Goal: Task Accomplishment & Management: Manage account settings

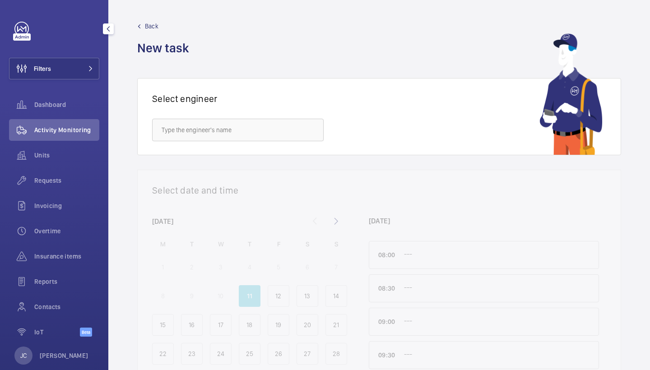
click at [69, 64] on button "Filters" at bounding box center [54, 69] width 90 height 22
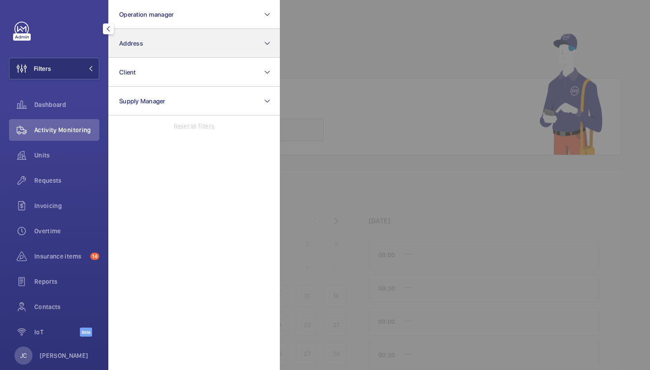
click at [158, 45] on button "Address" at bounding box center [193, 43] width 171 height 29
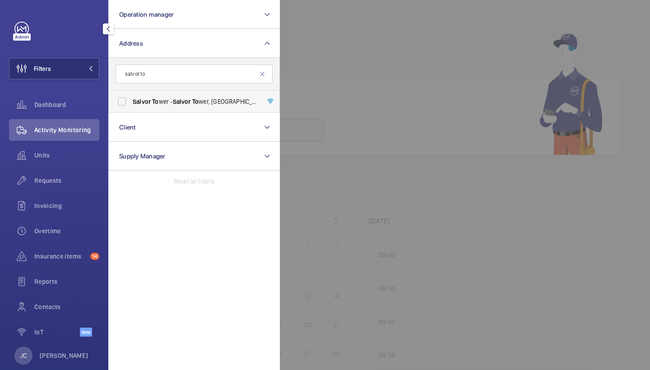
type input "salvor to"
click at [158, 102] on span "To" at bounding box center [155, 101] width 6 height 7
click at [131, 102] on input "Salvor To wer - Salvor To [GEOGRAPHIC_DATA], [GEOGRAPHIC_DATA] 9XY" at bounding box center [122, 101] width 18 height 18
checkbox input "true"
click at [66, 124] on div "Activity Monitoring" at bounding box center [54, 130] width 90 height 22
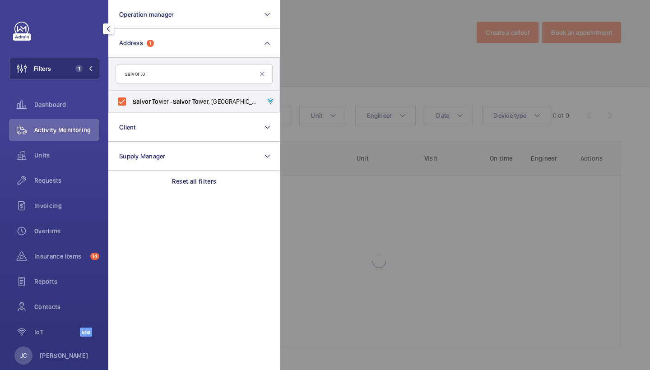
click at [358, 32] on div at bounding box center [605, 185] width 650 height 370
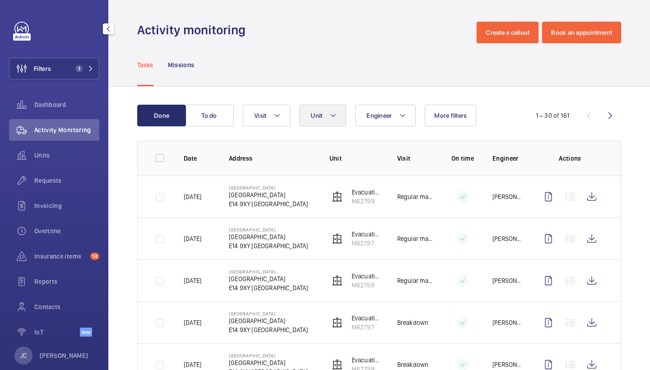
click at [334, 115] on mat-icon at bounding box center [332, 115] width 7 height 11
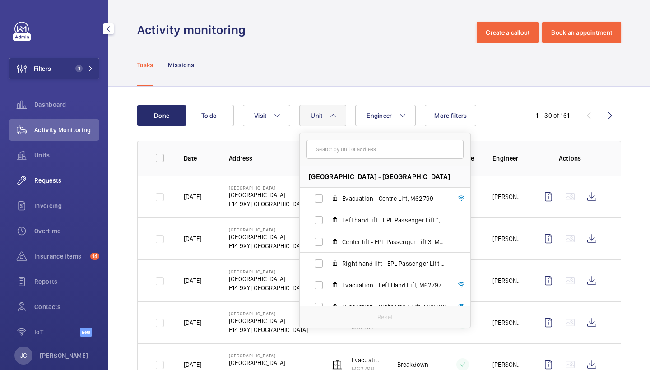
click at [62, 180] on span "Requests" at bounding box center [66, 180] width 65 height 9
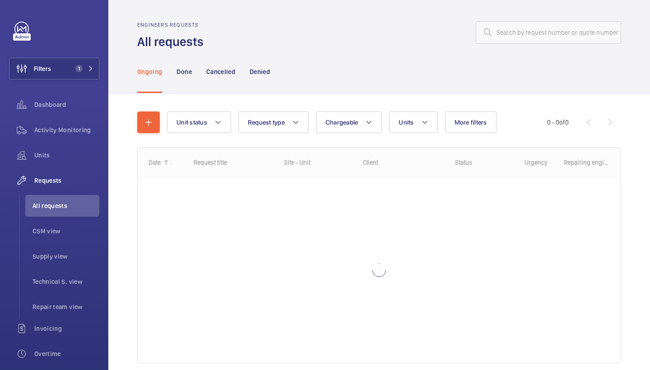
click at [393, 55] on div "Ongoing Done Cancelled Denied" at bounding box center [379, 71] width 484 height 43
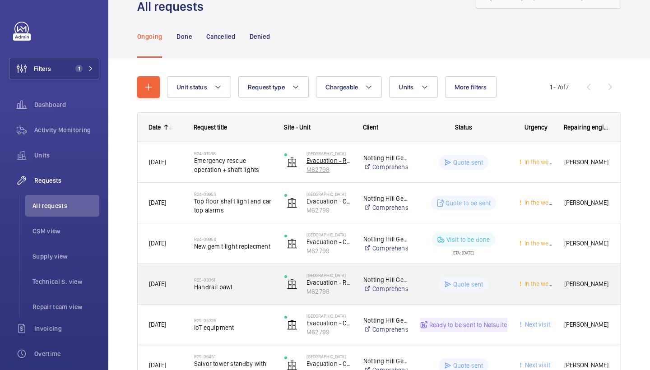
scroll to position [27, 0]
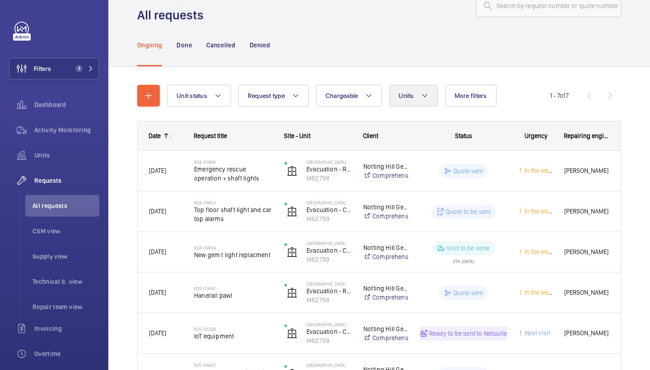
click at [416, 95] on button "Units" at bounding box center [413, 96] width 48 height 22
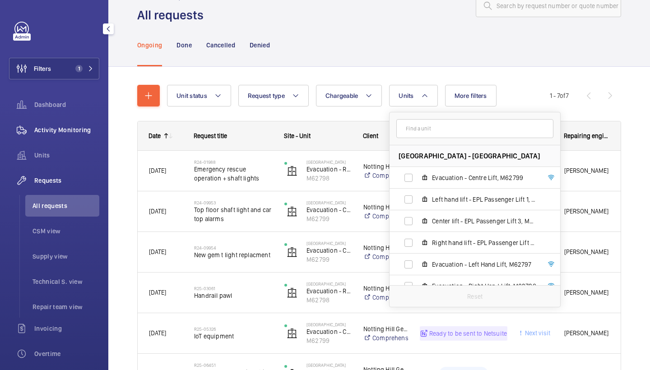
click at [53, 126] on span "Activity Monitoring" at bounding box center [66, 129] width 65 height 9
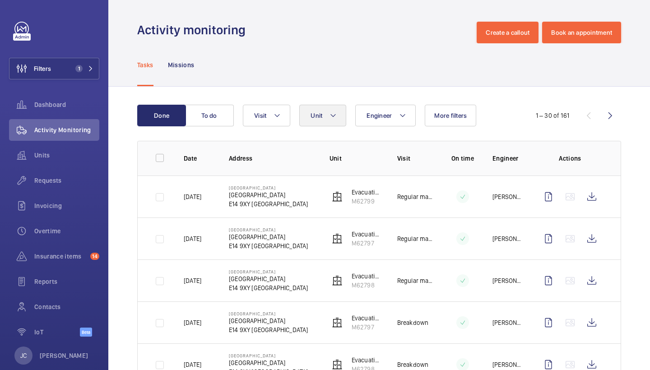
click at [327, 117] on button "Unit" at bounding box center [322, 116] width 47 height 22
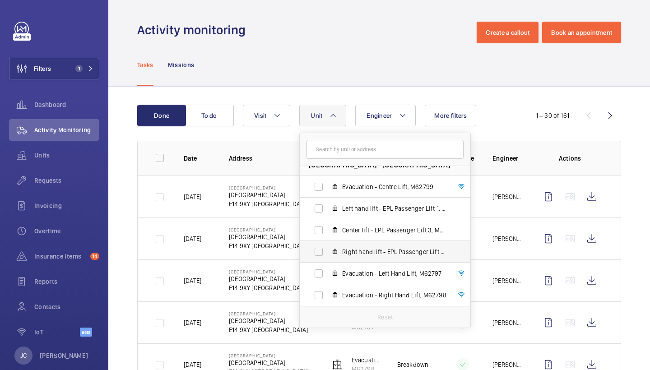
scroll to position [12, 0]
click at [380, 258] on label "Right hand lift - EPL Passenger Lift 2, M62798old" at bounding box center [378, 252] width 156 height 22
click at [327, 258] on input "Right hand lift - EPL Passenger Lift 2, M62798old" at bounding box center [318, 252] width 18 height 18
checkbox input "true"
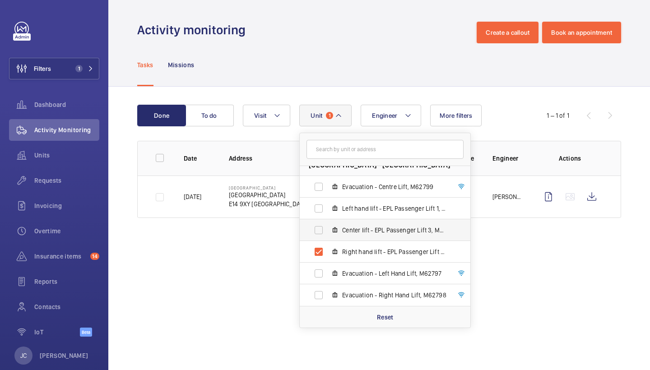
click at [392, 228] on span "Center lift - EPL Passenger Lift 3, M62799old" at bounding box center [394, 230] width 105 height 9
click at [327, 228] on input "Center lift - EPL Passenger Lift 3, M62799old" at bounding box center [318, 230] width 18 height 18
checkbox input "true"
click at [407, 58] on div "Tasks Missions" at bounding box center [379, 64] width 484 height 43
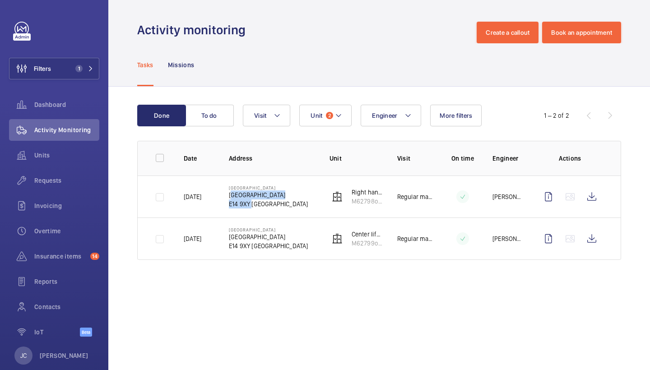
drag, startPoint x: 230, startPoint y: 194, endPoint x: 250, endPoint y: 206, distance: 23.2
click at [250, 206] on div "Salvor Tower Salvor Tower E14 9XY LONDON" at bounding box center [268, 196] width 79 height 23
copy div "Salvor Tower E14 9XY"
click at [363, 194] on p "Right hand lift - EPL Passenger Lift 2" at bounding box center [366, 192] width 31 height 9
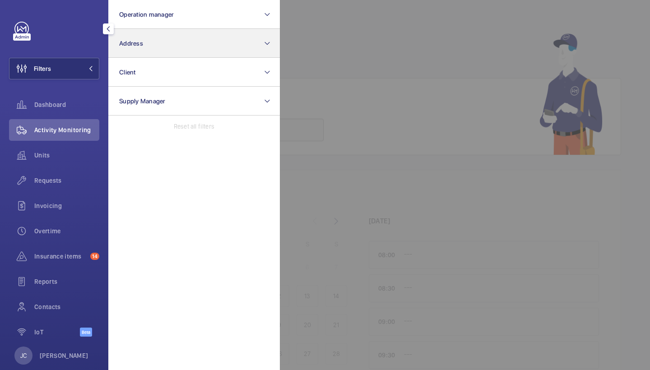
click at [158, 52] on button "Address" at bounding box center [193, 43] width 171 height 29
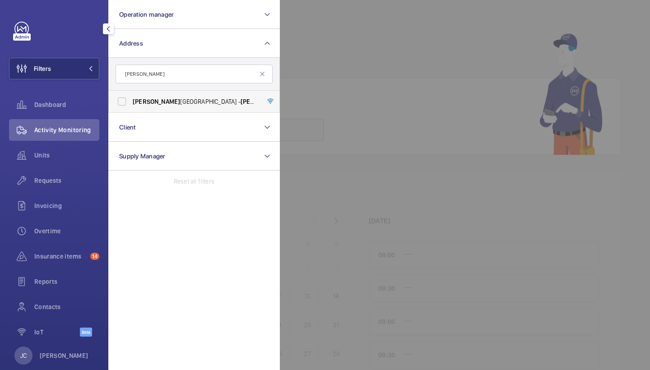
type input "[PERSON_NAME]"
click at [156, 99] on span "[PERSON_NAME][GEOGRAPHIC_DATA] - [PERSON_NAME][GEOGRAPHIC_DATA]" at bounding box center [195, 101] width 124 height 9
click at [131, 99] on input "[PERSON_NAME][GEOGRAPHIC_DATA] - [PERSON_NAME][GEOGRAPHIC_DATA]" at bounding box center [122, 101] width 18 height 18
checkbox input "true"
click at [62, 154] on span "Units" at bounding box center [66, 155] width 65 height 9
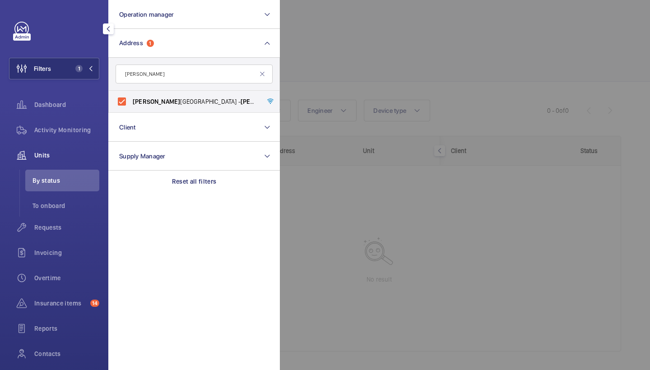
click at [344, 70] on div at bounding box center [605, 185] width 650 height 370
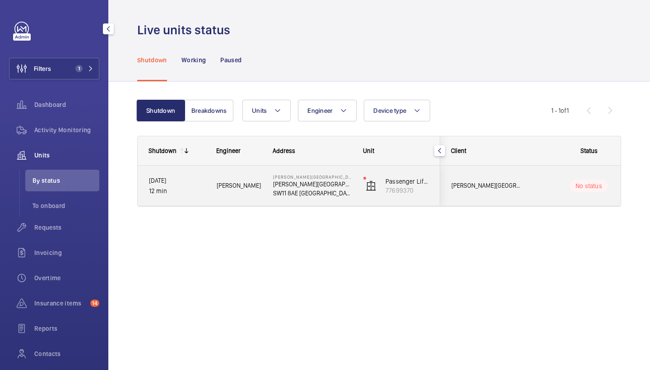
click at [241, 197] on div "[PERSON_NAME]" at bounding box center [233, 185] width 55 height 28
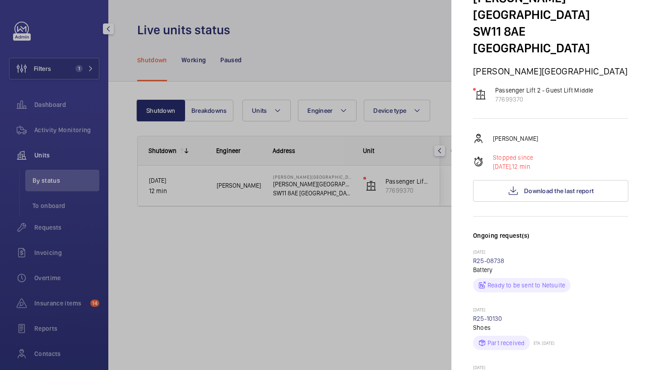
scroll to position [65, 0]
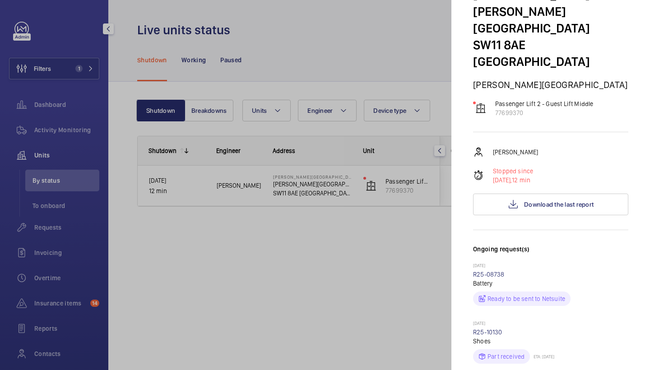
click at [410, 255] on div at bounding box center [325, 185] width 650 height 370
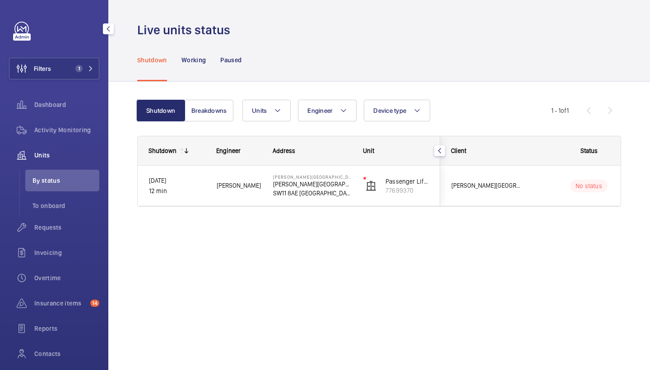
scroll to position [0, 0]
click at [78, 132] on span "Activity Monitoring" at bounding box center [66, 129] width 65 height 9
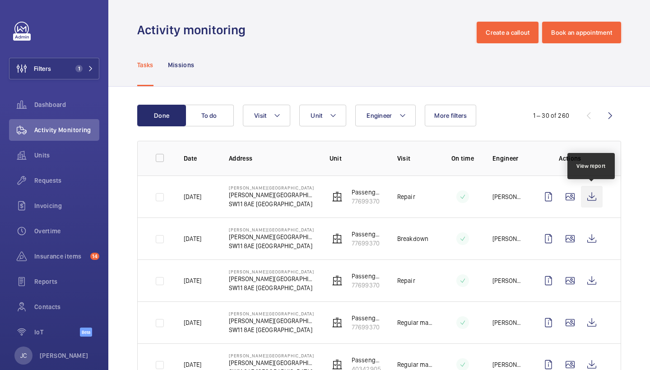
click at [591, 198] on wm-front-icon-button at bounding box center [592, 197] width 22 height 22
click at [65, 180] on span "Requests" at bounding box center [66, 180] width 65 height 9
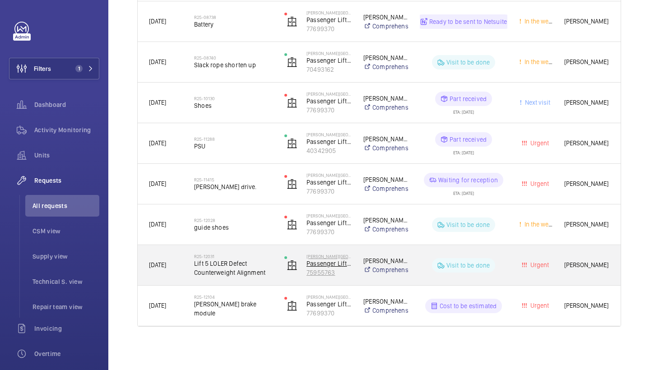
scroll to position [663, 0]
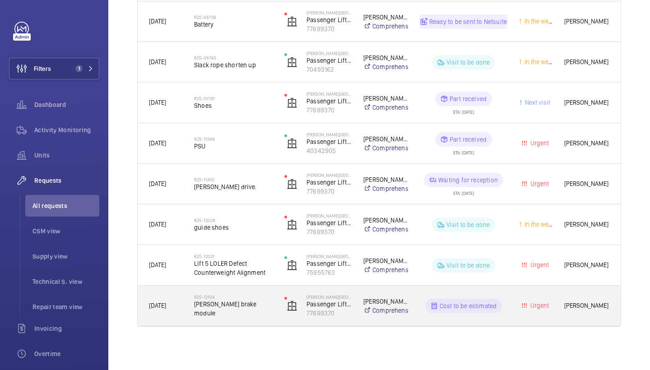
click at [239, 306] on span "[PERSON_NAME] brake module" at bounding box center [233, 309] width 78 height 18
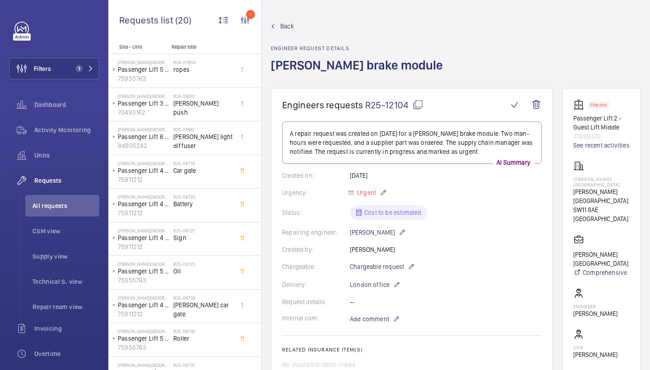
click at [420, 103] on mat-icon at bounding box center [417, 104] width 11 height 11
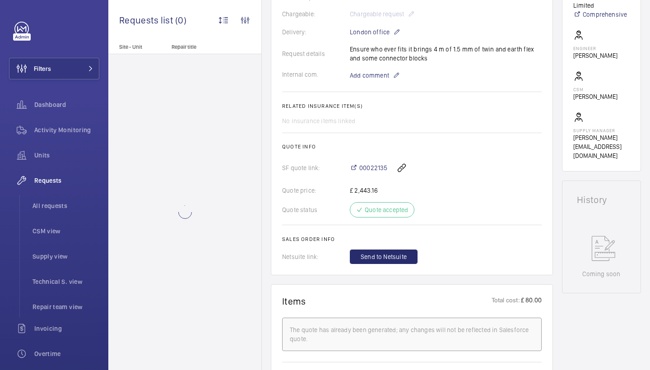
scroll to position [369, 0]
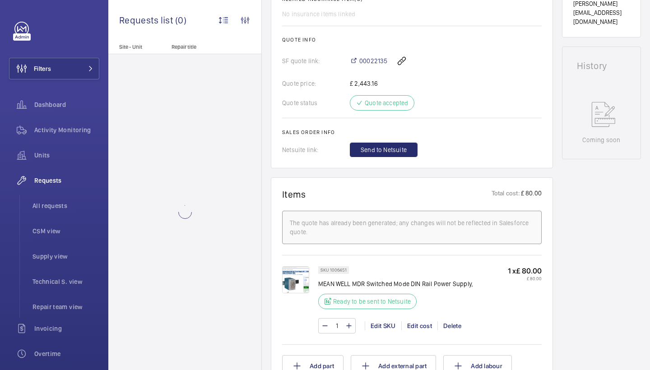
click at [302, 280] on img at bounding box center [295, 279] width 27 height 27
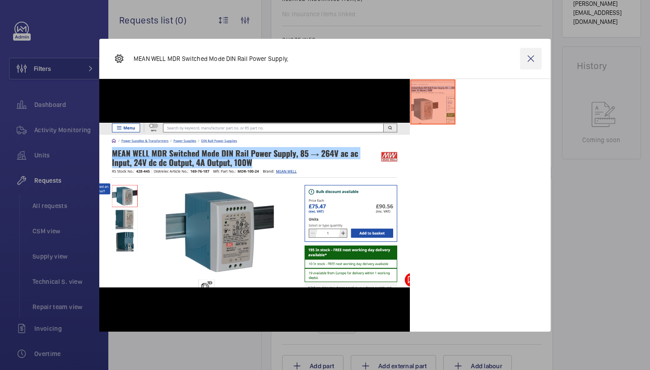
click at [530, 59] on wm-front-icon-button at bounding box center [531, 59] width 22 height 22
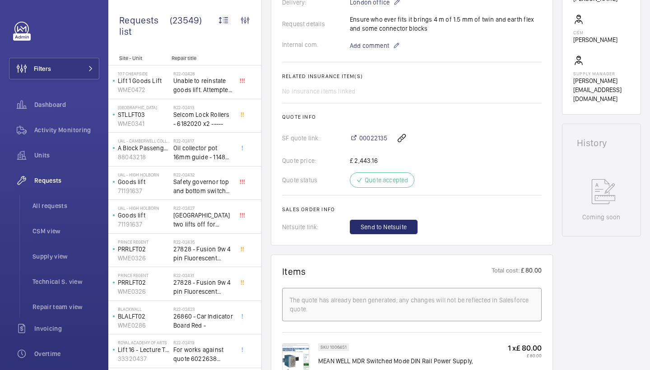
scroll to position [476, 0]
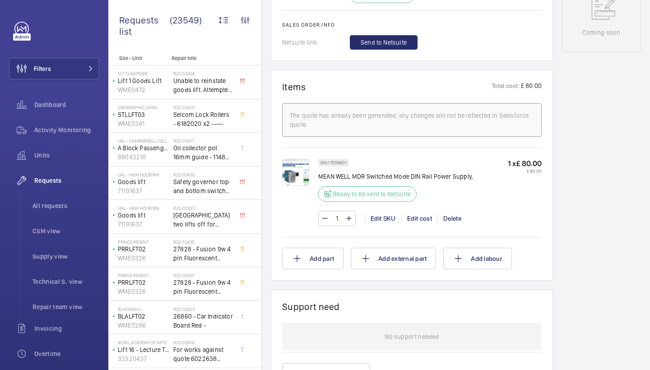
click at [307, 180] on img at bounding box center [295, 172] width 27 height 27
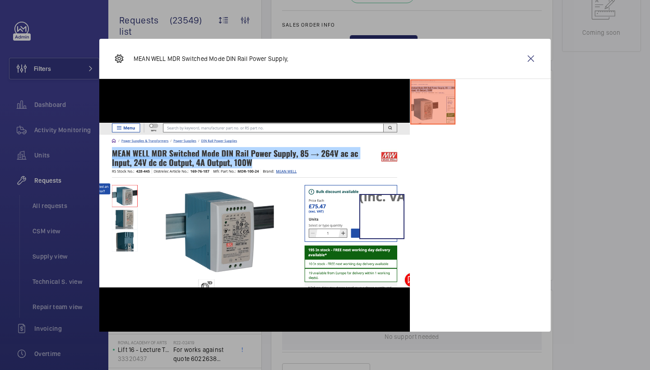
scroll to position [0, 0]
click at [533, 62] on wm-front-icon-button at bounding box center [531, 59] width 22 height 22
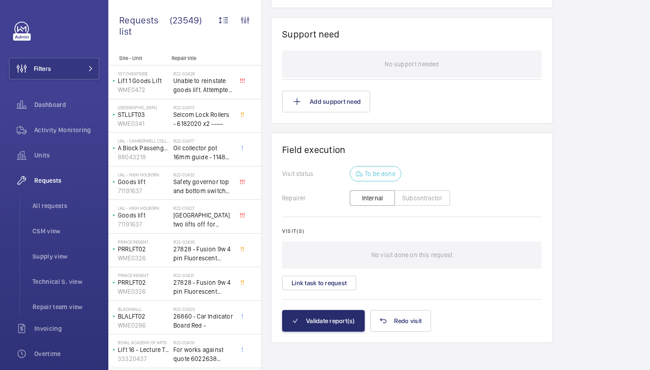
scroll to position [597, 0]
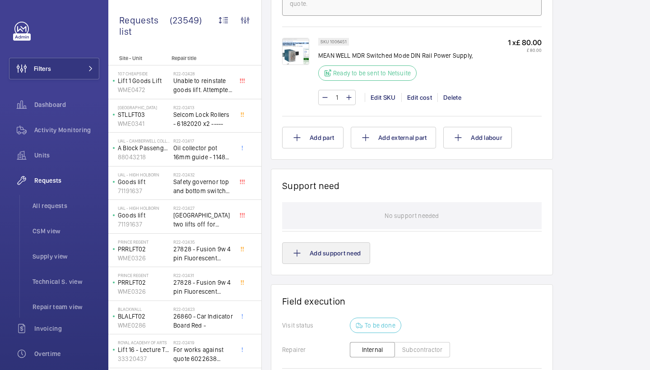
click at [336, 249] on button "Add support need" at bounding box center [326, 253] width 88 height 22
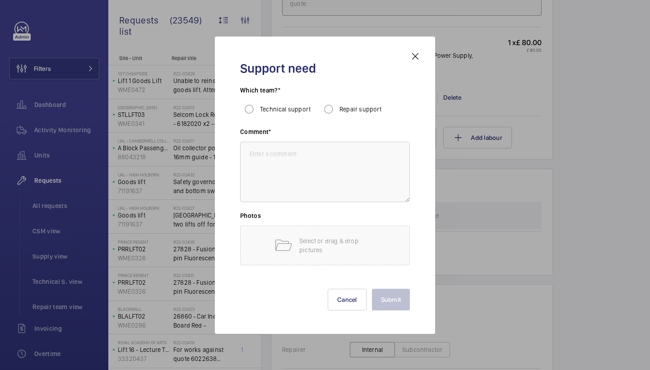
click at [415, 55] on mat-icon at bounding box center [415, 56] width 11 height 11
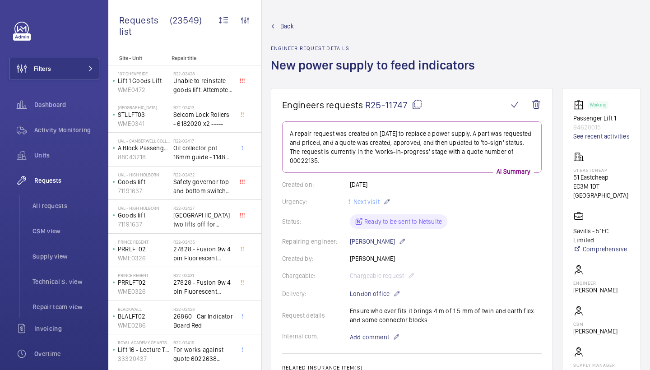
scroll to position [0, 0]
drag, startPoint x: 351, startPoint y: 311, endPoint x: 420, endPoint y: 322, distance: 70.3
click at [420, 322] on div "Request details Ensure who ever fits it brings 4 m of 1.5 mm of twin and earth …" at bounding box center [411, 315] width 259 height 18
copy p "Ensure who ever fits it brings 4 m of 1.5 mm of twin and earth flex and some co…"
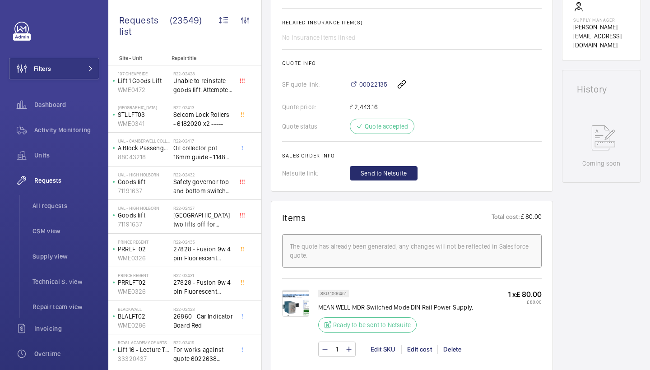
scroll to position [504, 0]
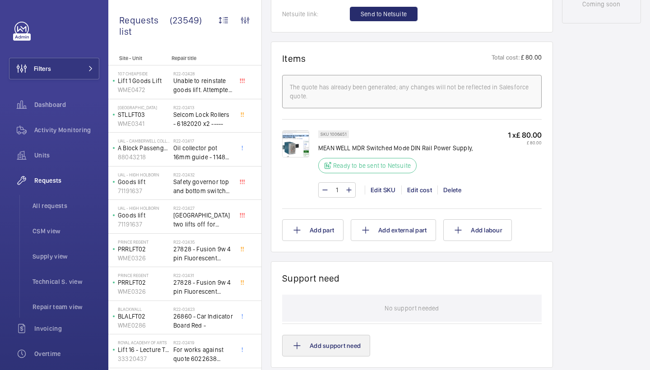
click at [302, 342] on button "Add support need" at bounding box center [326, 346] width 88 height 22
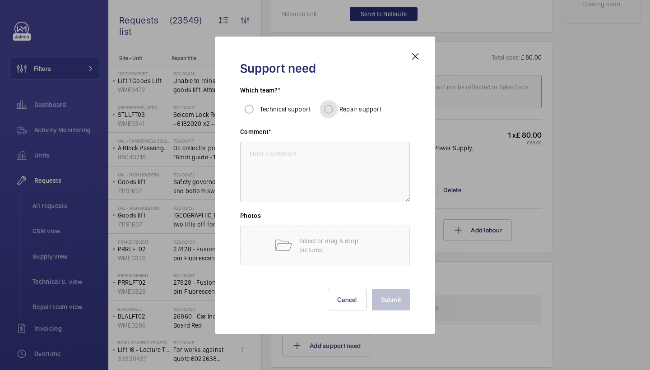
click at [329, 113] on input "Repair support" at bounding box center [328, 109] width 18 height 18
radio input "true"
click at [325, 173] on textarea at bounding box center [325, 172] width 170 height 60
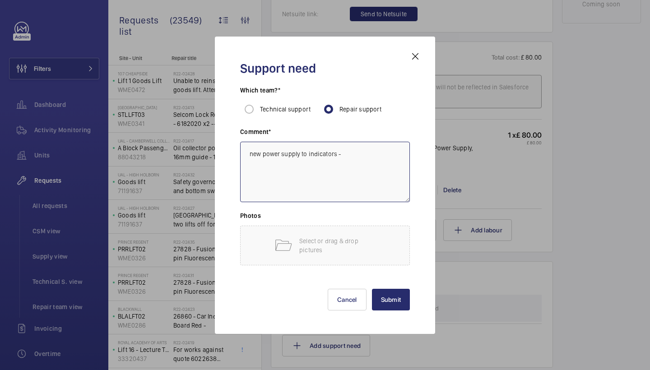
paste textarea "Ensure who ever fits it brings 4 m of 1.5 mm of twin and earth flex and some co…"
type textarea "new power supply to indicators - Ensure who ever fits it brings 4 m of 1.5 mm o…"
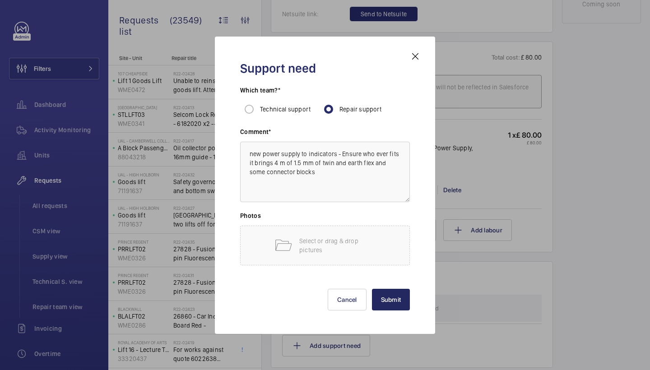
click at [387, 297] on button "Submit" at bounding box center [391, 300] width 38 height 22
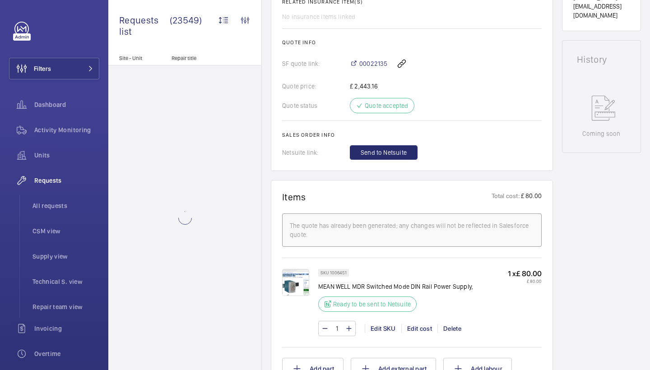
scroll to position [373, 0]
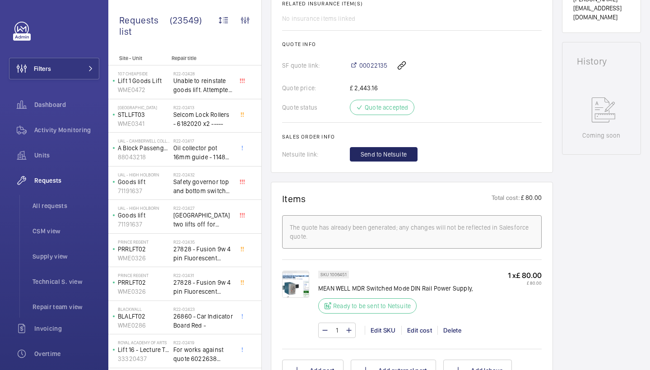
click at [393, 158] on span "Send to Netsuite" at bounding box center [383, 154] width 46 height 9
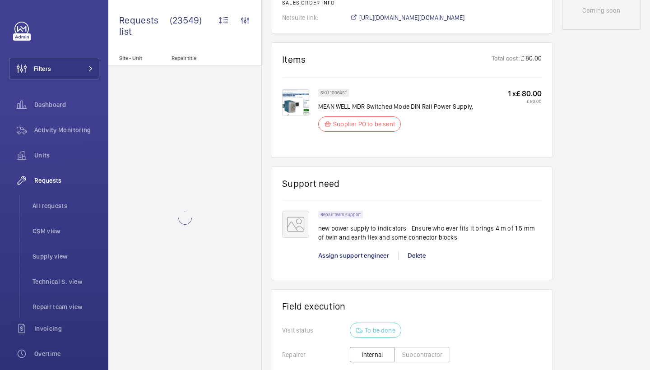
scroll to position [507, 0]
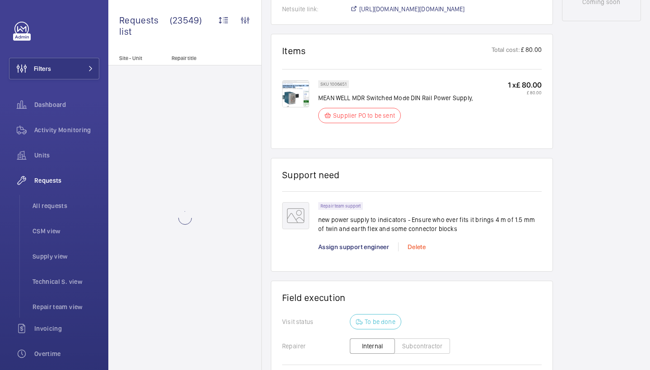
click at [415, 248] on div "Delete" at bounding box center [416, 246] width 37 height 9
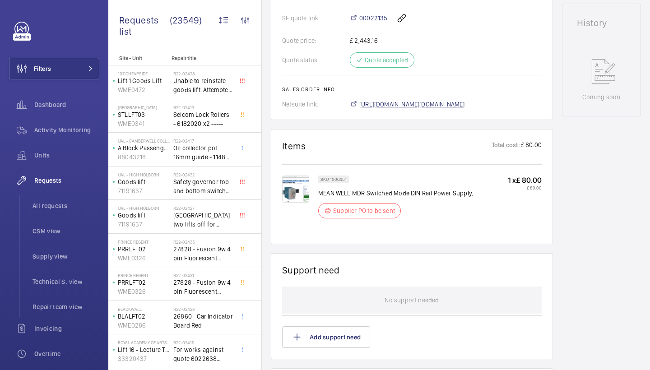
scroll to position [441, 0]
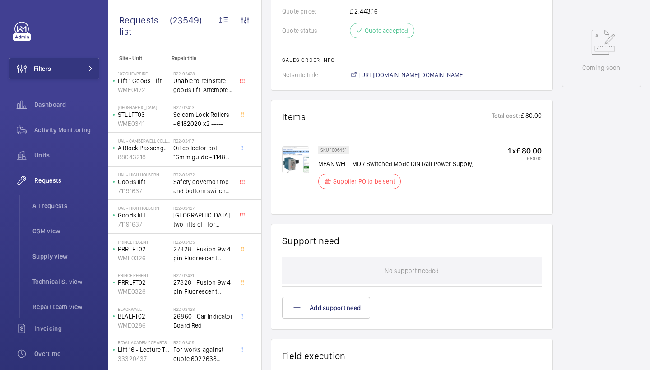
click at [434, 75] on span "https://6461500.app.netsuite.com/app/accounting/transactions/salesord.nl?id=299…" at bounding box center [412, 74] width 106 height 9
